Goal: Information Seeking & Learning: Find specific page/section

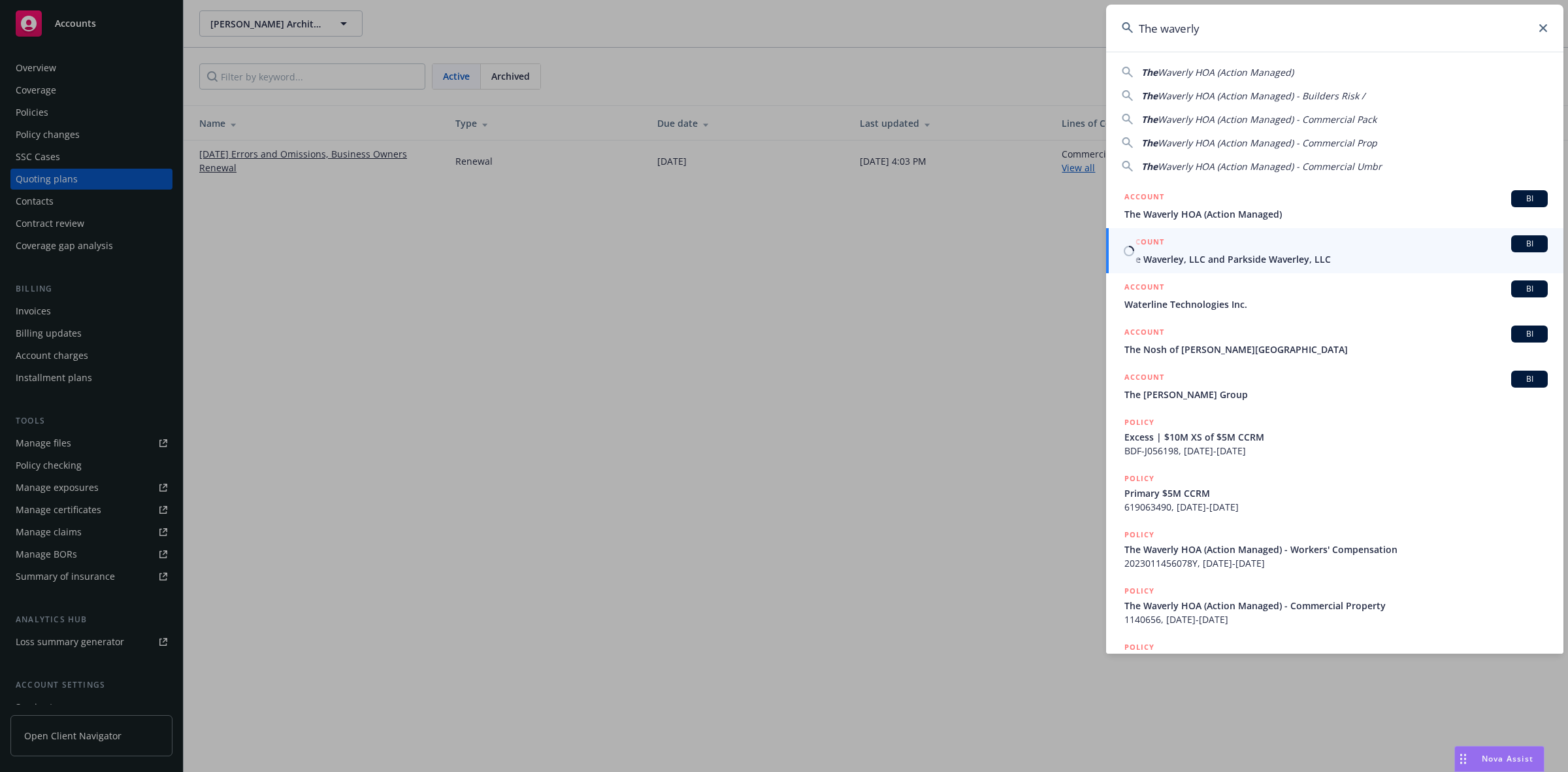
type input "The waverly"
click at [1272, 247] on div "ACCOUNT BI" at bounding box center [1336, 244] width 423 height 17
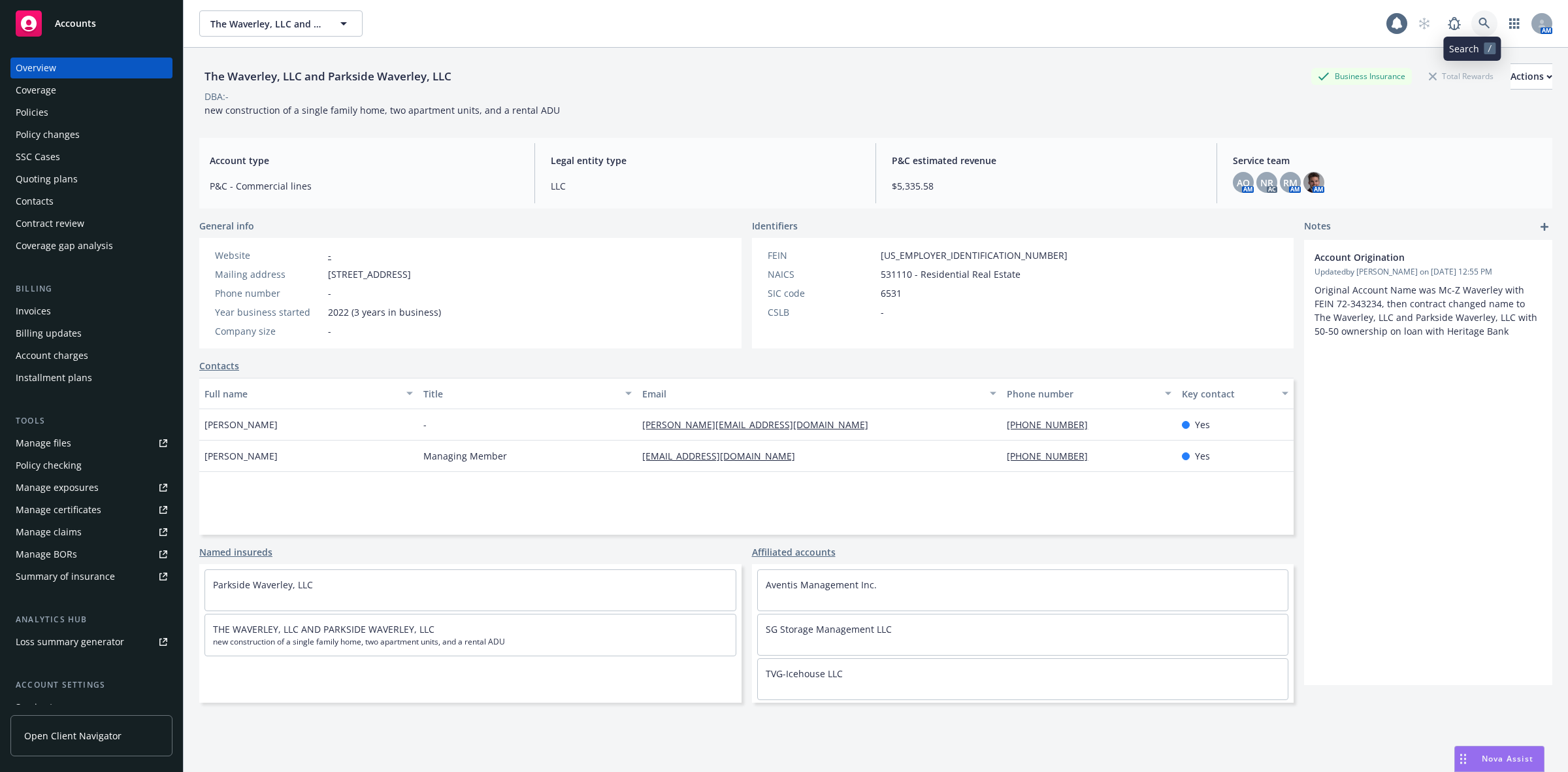
click at [1479, 27] on icon at bounding box center [1485, 24] width 12 height 12
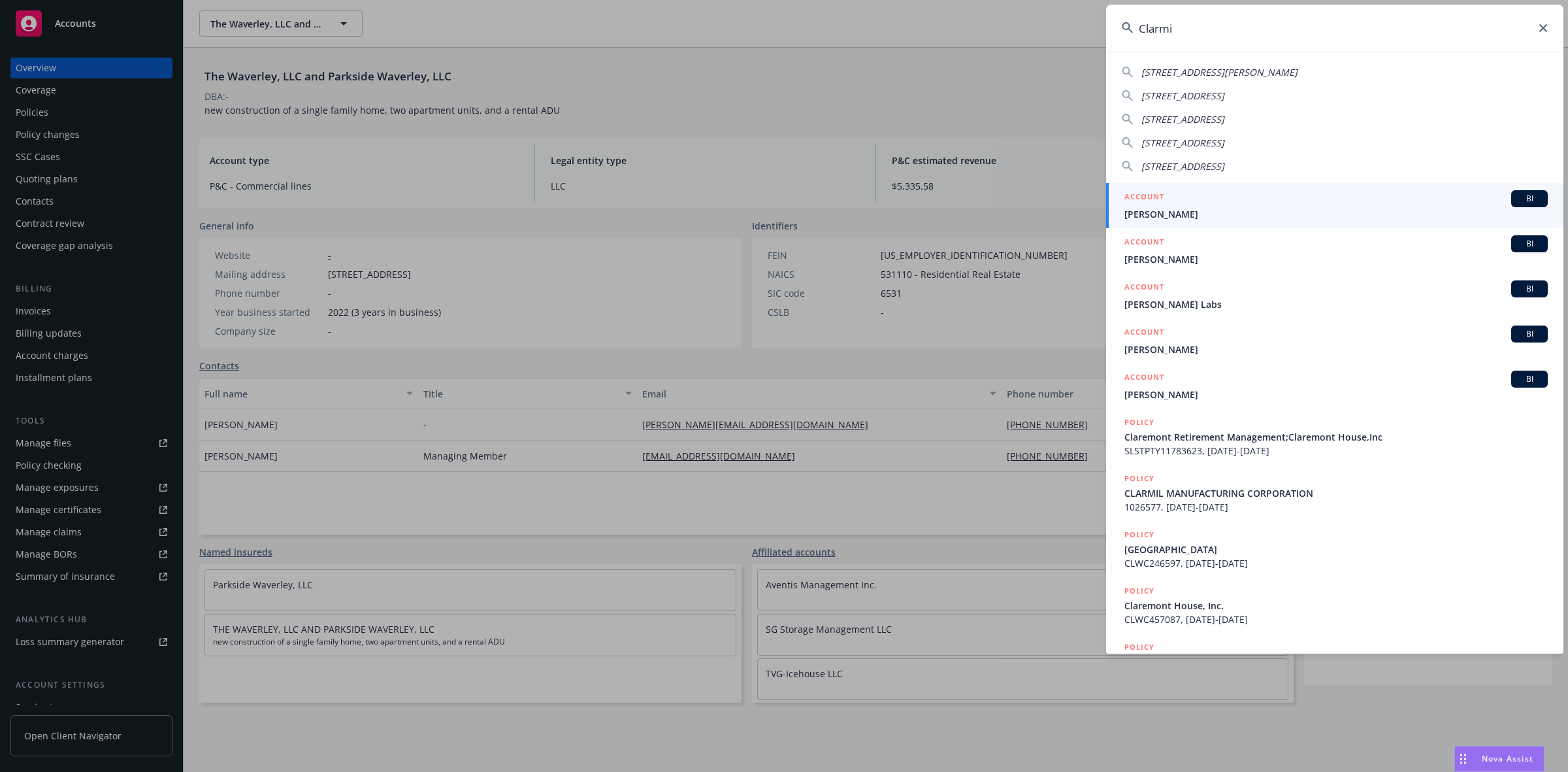
type input "Clarmil"
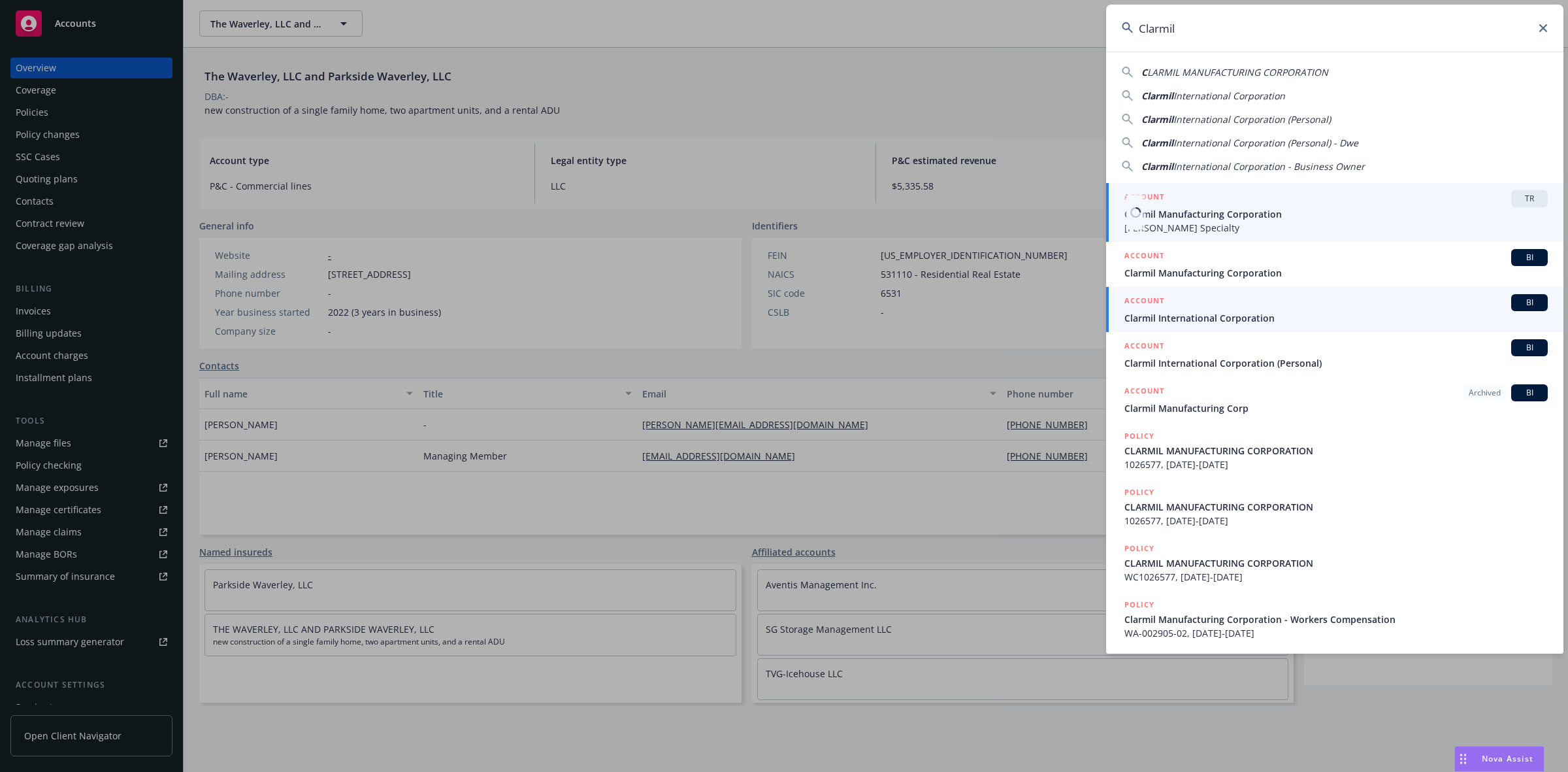
click at [1281, 312] on span "Clarmil International Corporation" at bounding box center [1336, 318] width 423 height 14
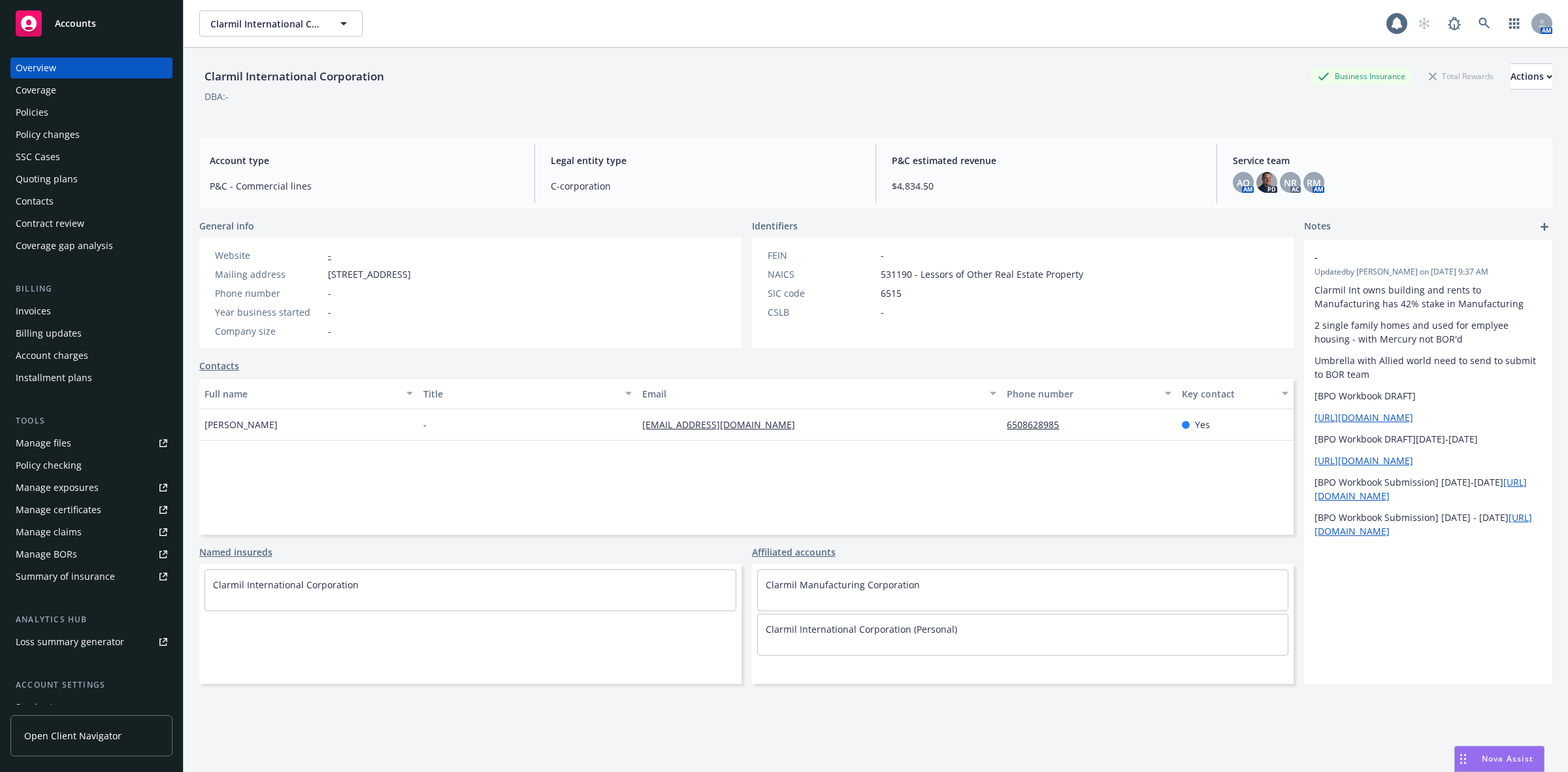
click at [64, 109] on div "Policies" at bounding box center [91, 112] width 152 height 21
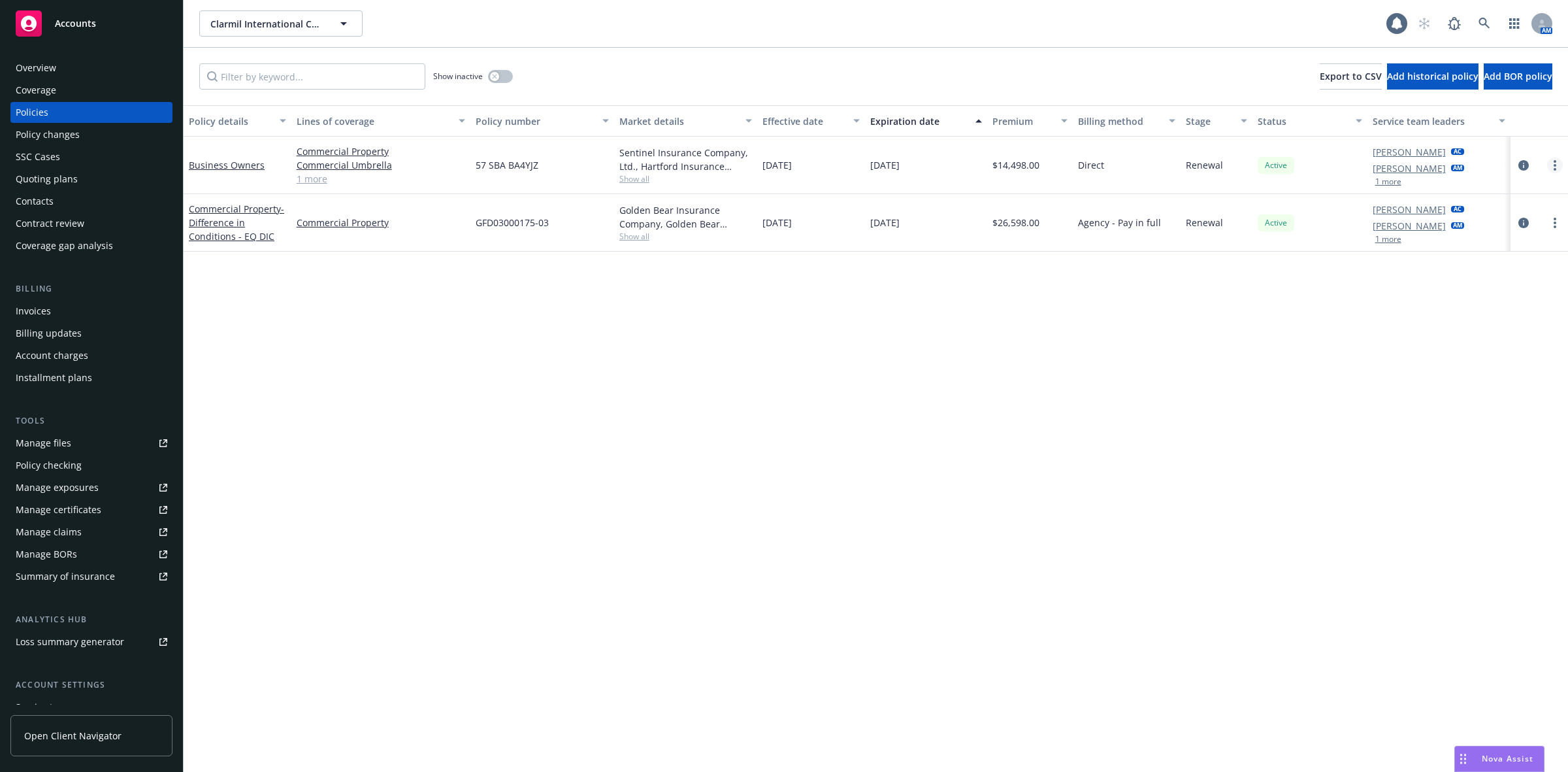
click at [1552, 161] on link "more" at bounding box center [1555, 165] width 16 height 16
click at [692, 412] on div "Policy details Lines of coverage Policy number Market details Effective date Ex…" at bounding box center [876, 439] width 1385 height 667
drag, startPoint x: 367, startPoint y: 231, endPoint x: 298, endPoint y: 227, distance: 69.1
click at [298, 227] on div "Commercial Property" at bounding box center [381, 222] width 179 height 57
click at [442, 256] on div "Policy details Lines of coverage Policy number Market details Effective date Ex…" at bounding box center [876, 439] width 1385 height 667
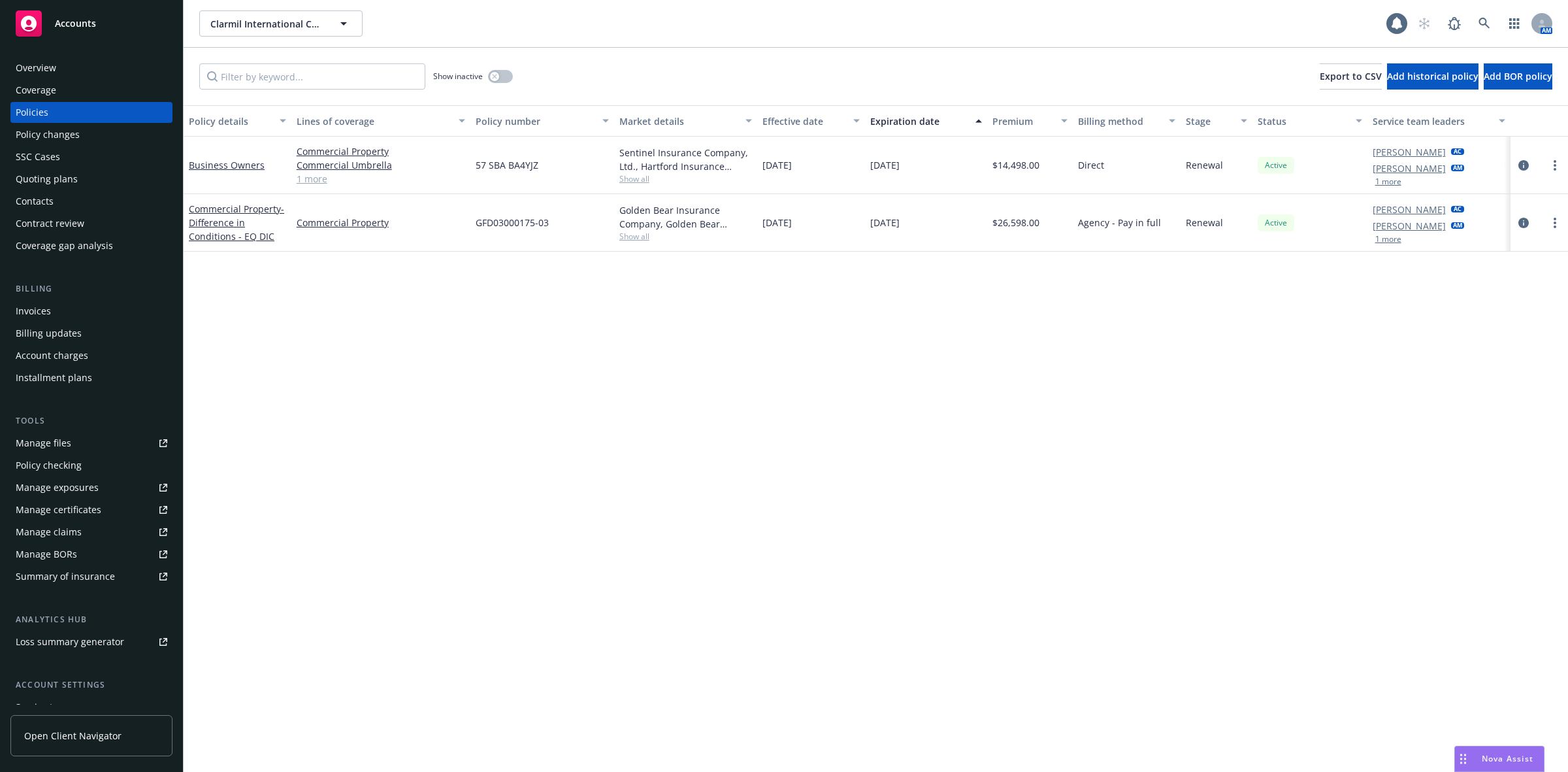
click at [640, 235] on span "Show all" at bounding box center [686, 236] width 133 height 11
click at [817, 316] on div "Policy details Lines of coverage Policy number Market details Effective date Ex…" at bounding box center [876, 439] width 1385 height 667
click at [1500, 755] on span "Nova Assist" at bounding box center [1508, 758] width 52 height 11
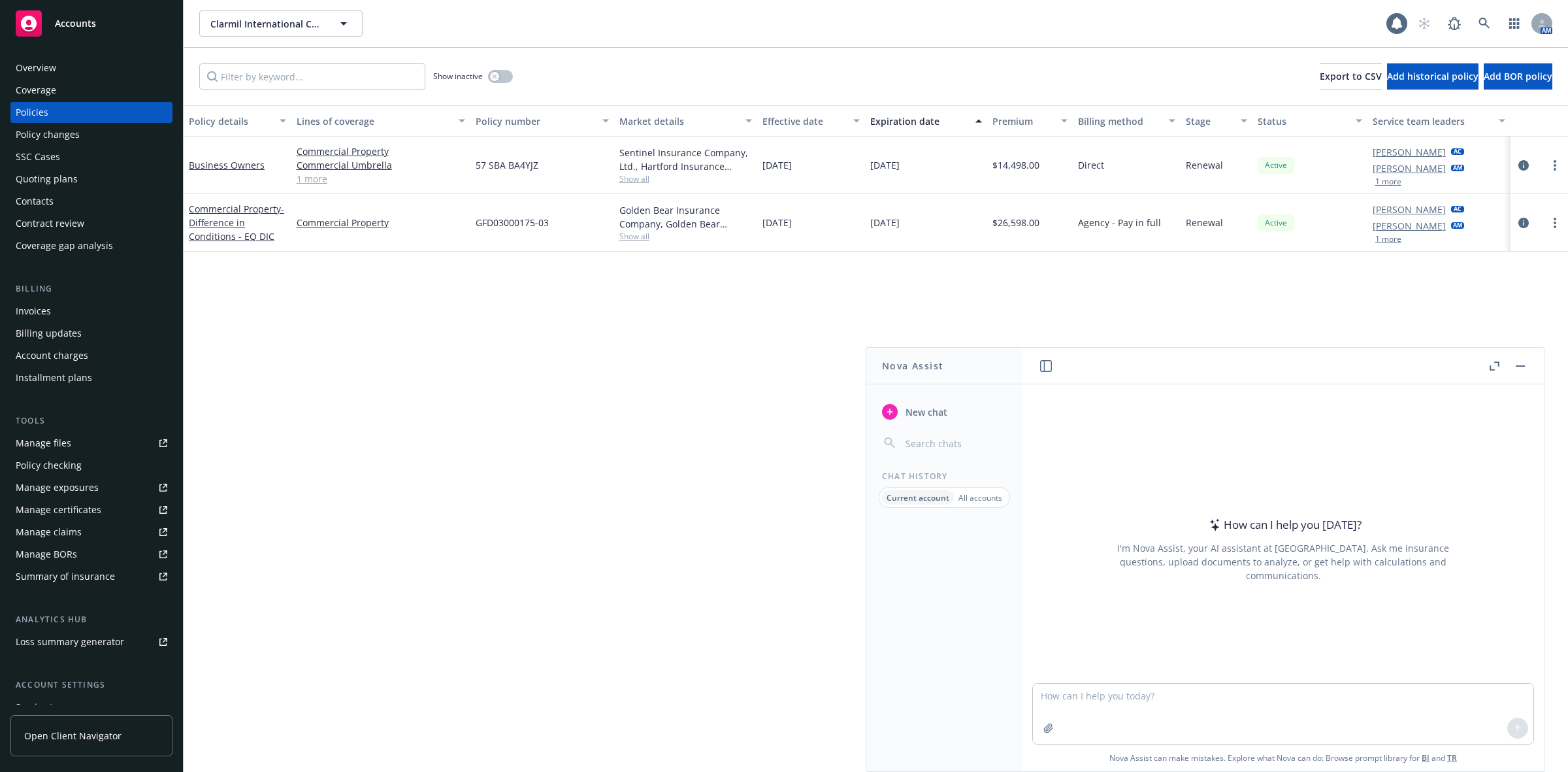
click at [1521, 368] on button "button" at bounding box center [1521, 366] width 16 height 16
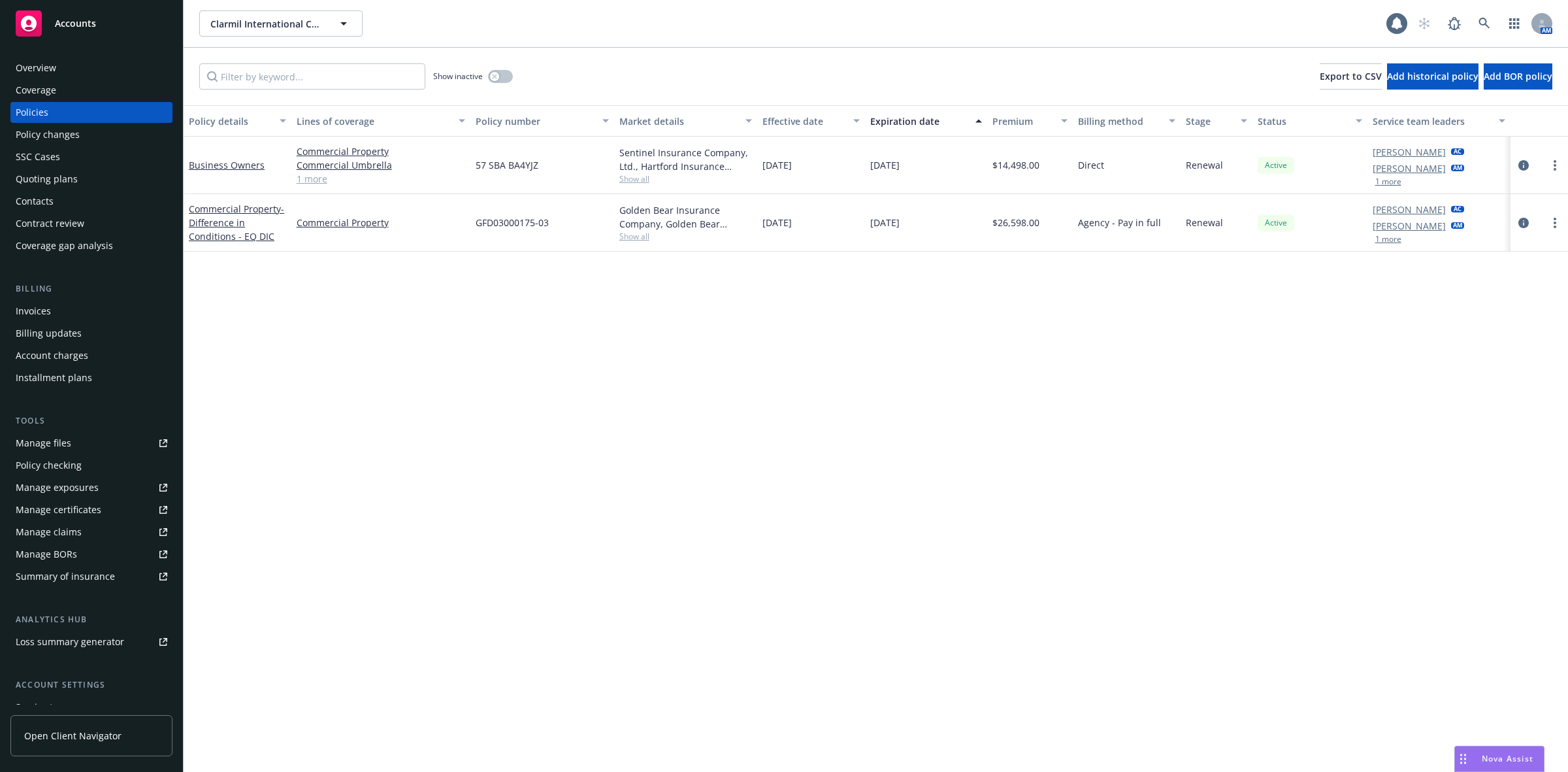
click at [1510, 752] on div "Nova Assist" at bounding box center [1499, 759] width 89 height 25
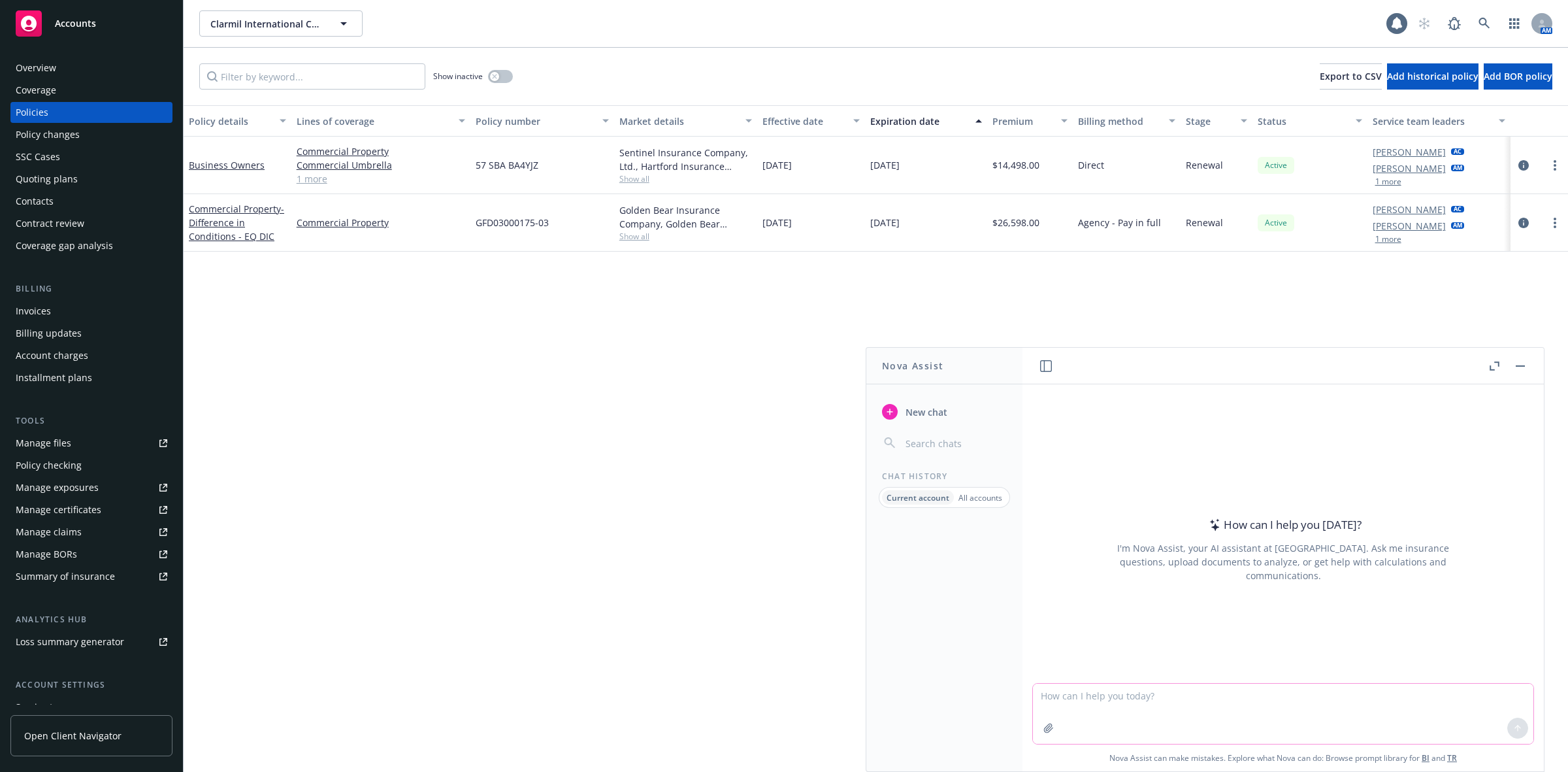
click at [1119, 703] on textarea at bounding box center [1283, 713] width 500 height 60
click at [1314, 381] on header at bounding box center [1283, 366] width 521 height 37
click at [1194, 295] on div "Policy details Lines of coverage Policy number Market details Effective date Ex…" at bounding box center [876, 439] width 1385 height 667
